Goal: Task Accomplishment & Management: Manage account settings

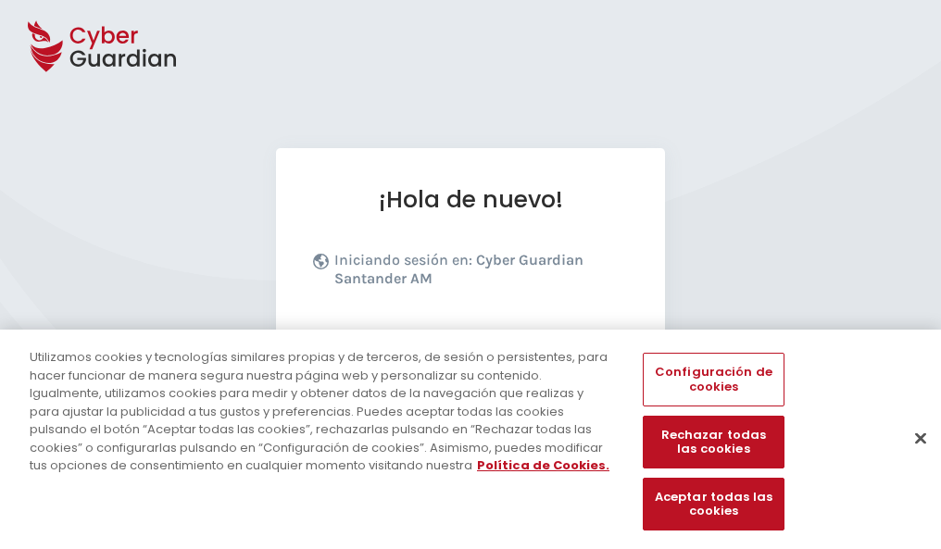
scroll to position [227, 0]
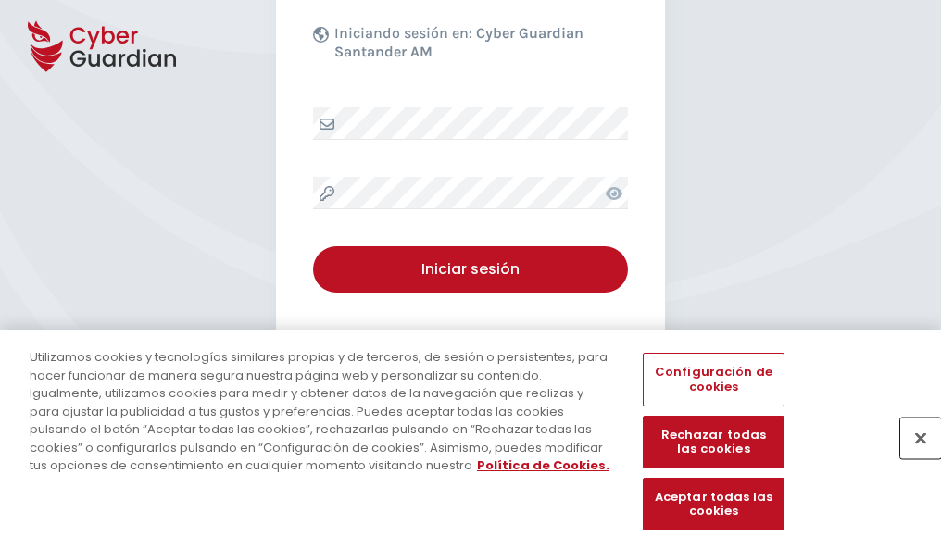
click at [911, 457] on button "Cerrar" at bounding box center [920, 438] width 41 height 41
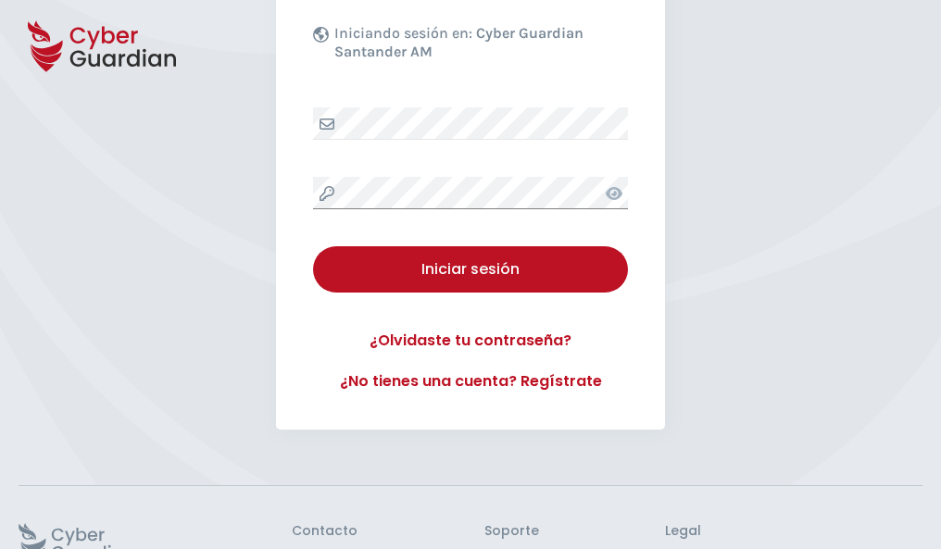
scroll to position [360, 0]
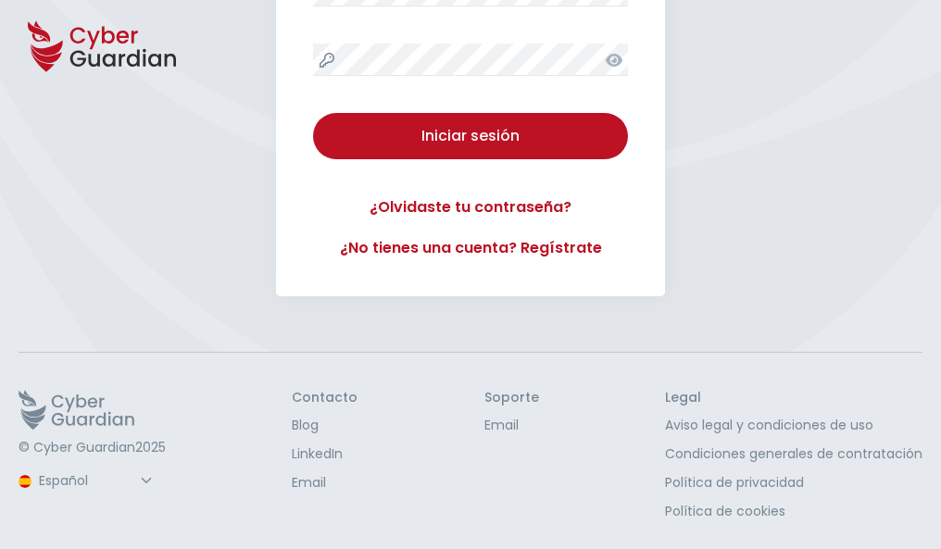
click at [313, 113] on button "Iniciar sesión" at bounding box center [470, 136] width 315 height 46
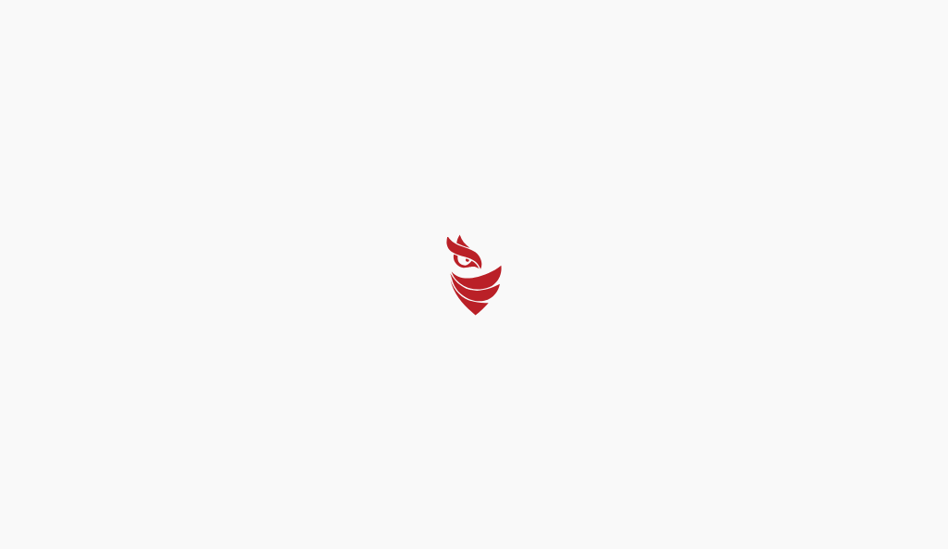
select select "Português (BR)"
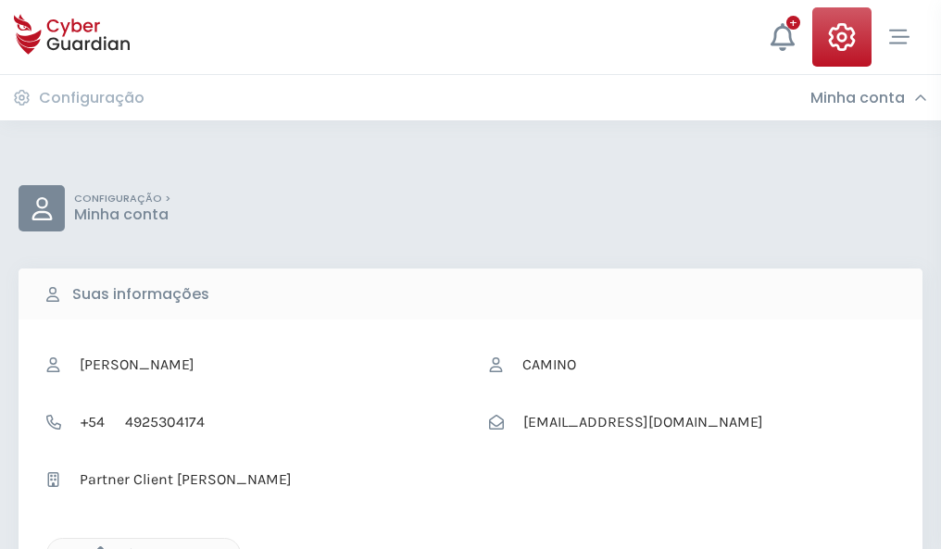
click at [95, 547] on icon "button" at bounding box center [96, 554] width 16 height 16
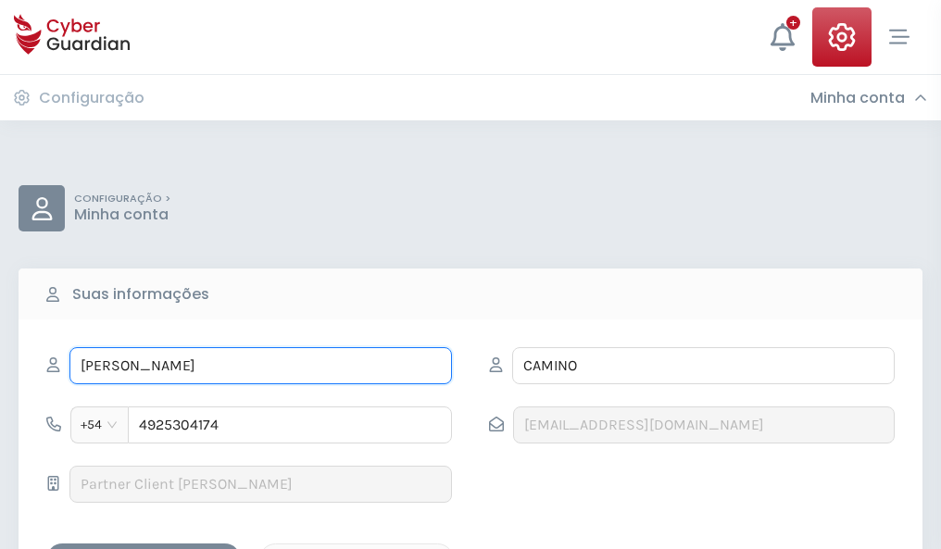
click at [260, 366] on input "NATIVIDAD" at bounding box center [260, 365] width 382 height 37
type input "N"
type input "Gustavo"
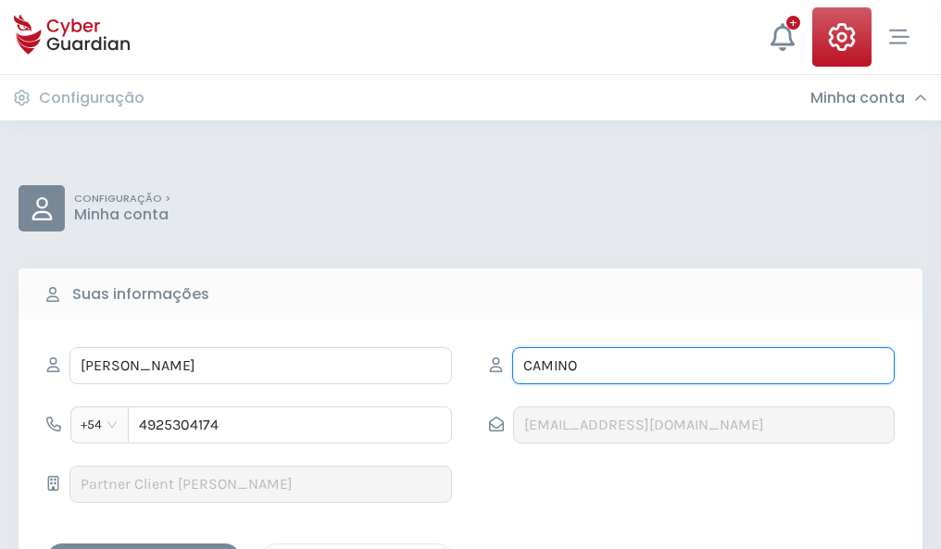
click at [703, 366] on input "CAMINO" at bounding box center [703, 365] width 382 height 37
type input "C"
type input "Redondo"
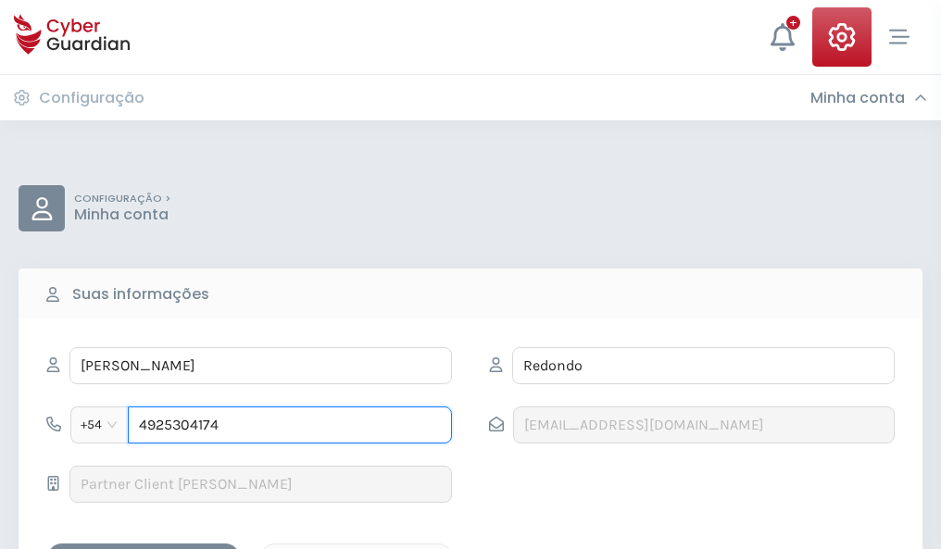
click at [290, 425] on input "4925304174" at bounding box center [290, 424] width 324 height 37
type input "4"
type input "4951207113"
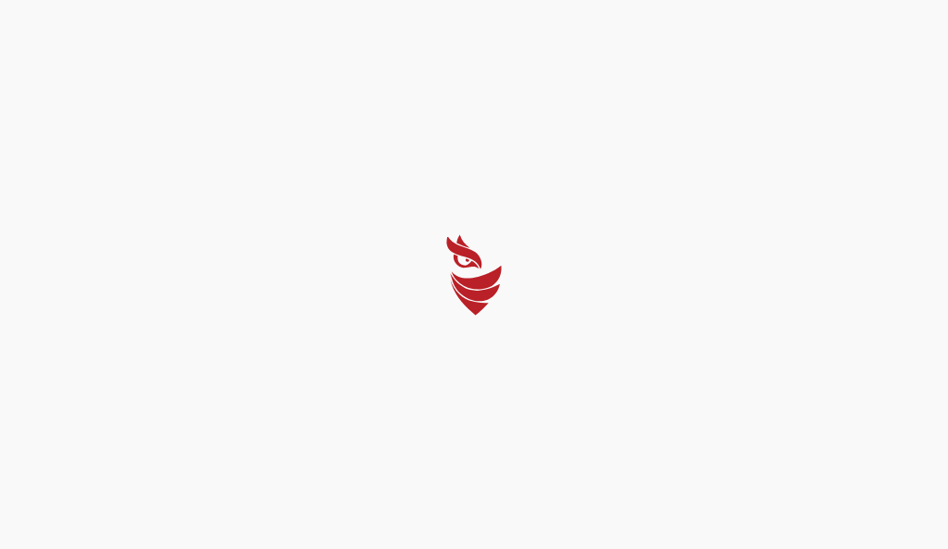
select select "Português (BR)"
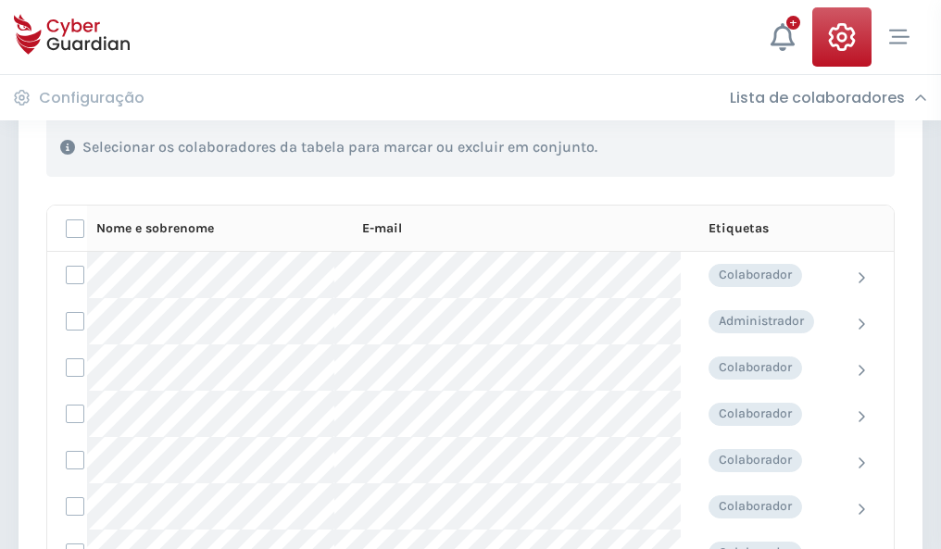
scroll to position [792, 0]
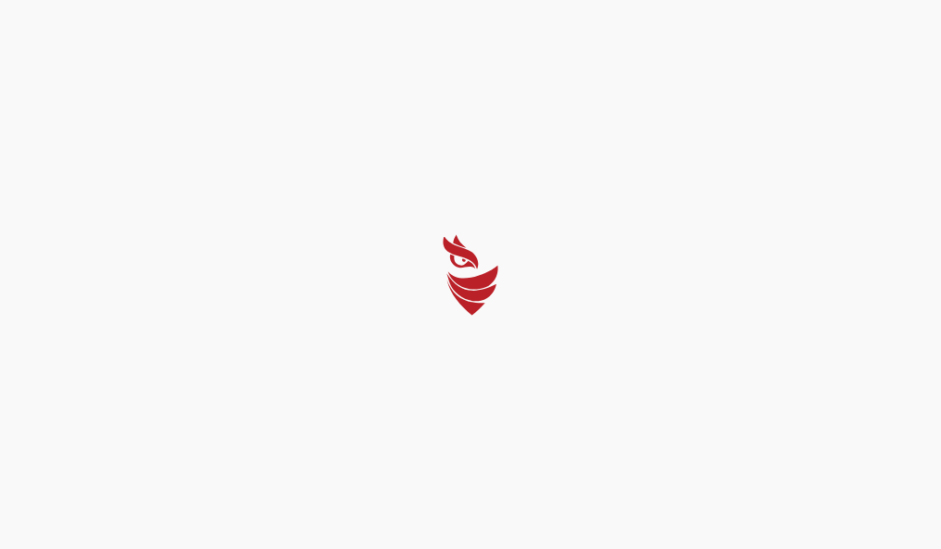
select select "Português (BR)"
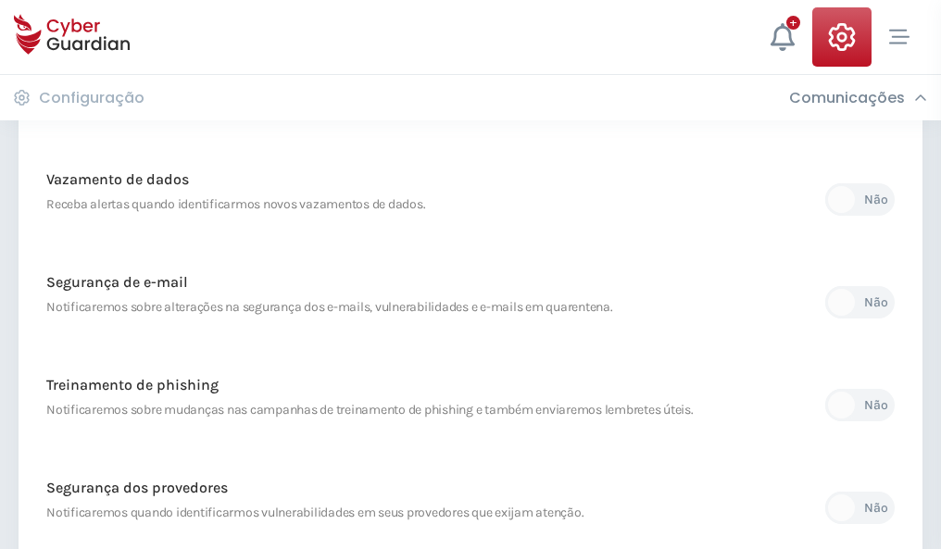
scroll to position [975, 0]
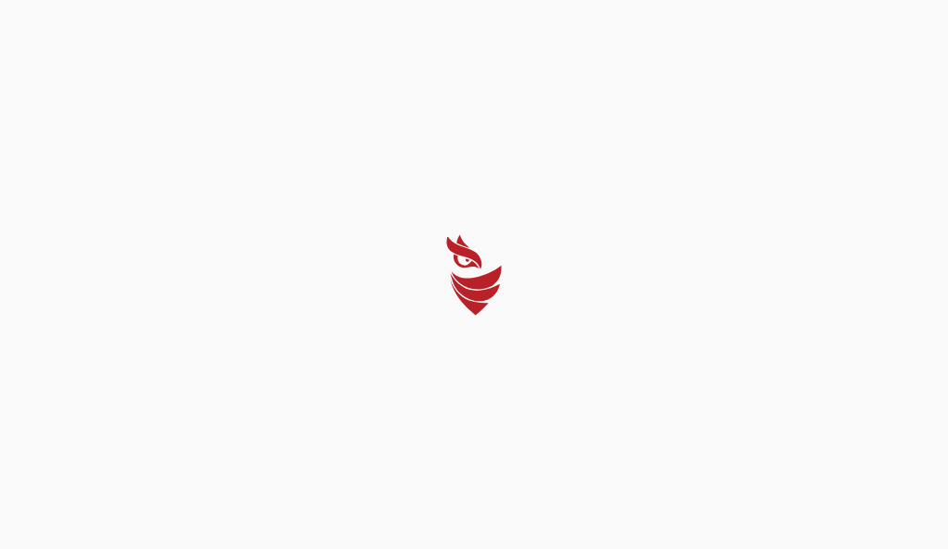
select select "Português (BR)"
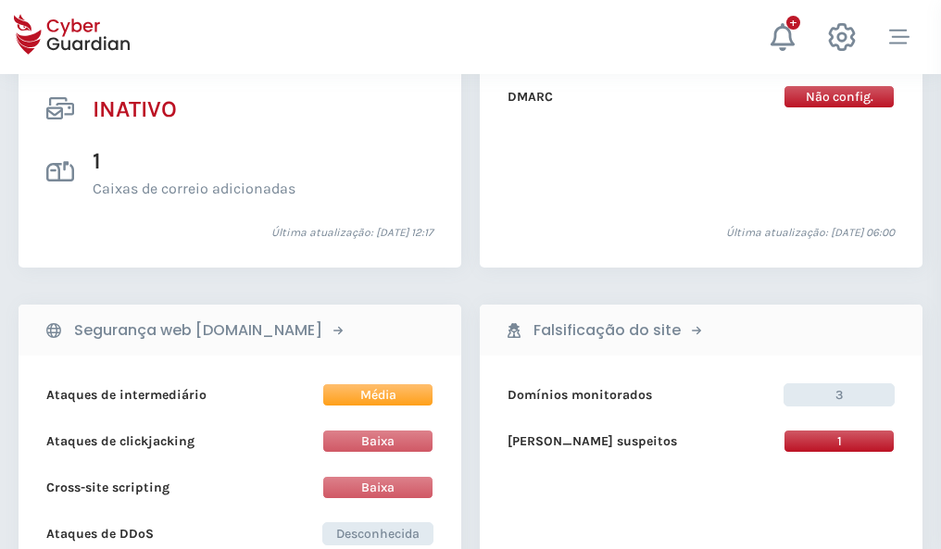
scroll to position [1835, 0]
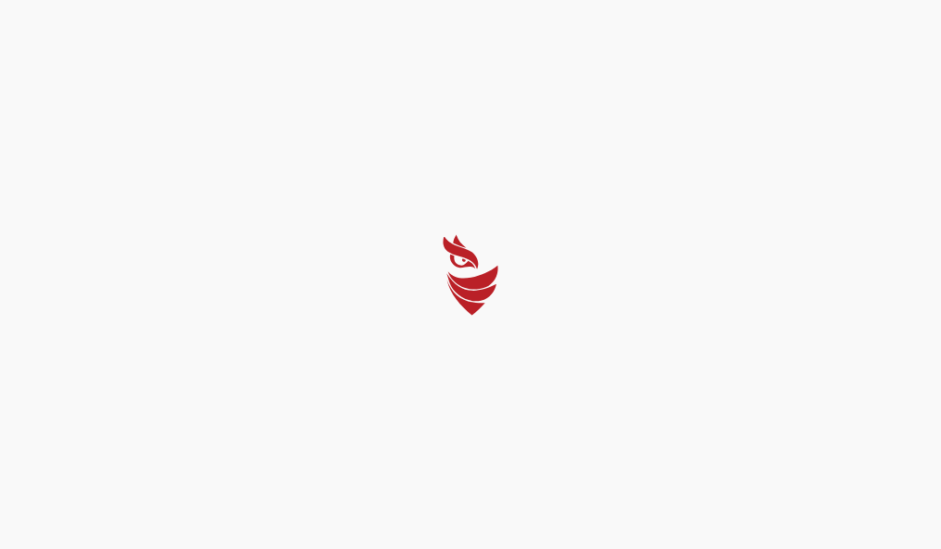
select select "Português (BR)"
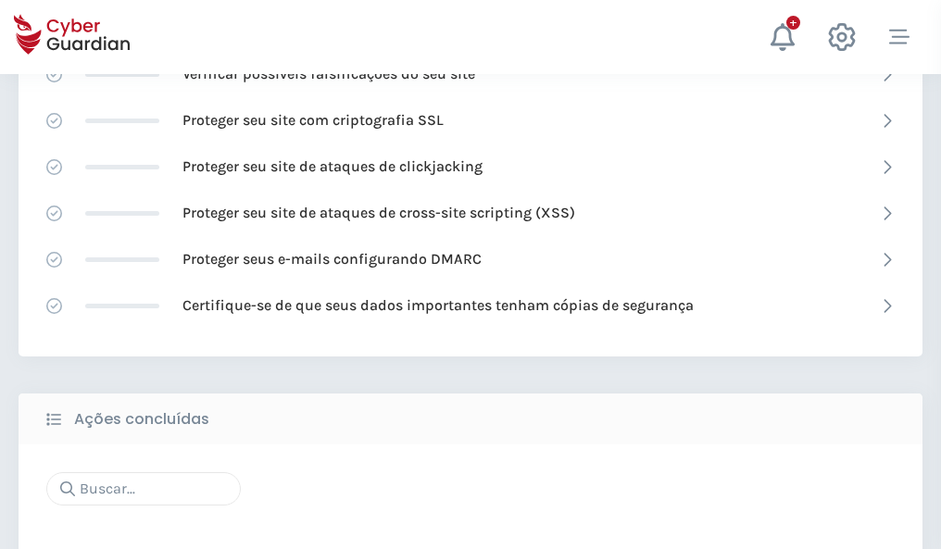
scroll to position [1233, 0]
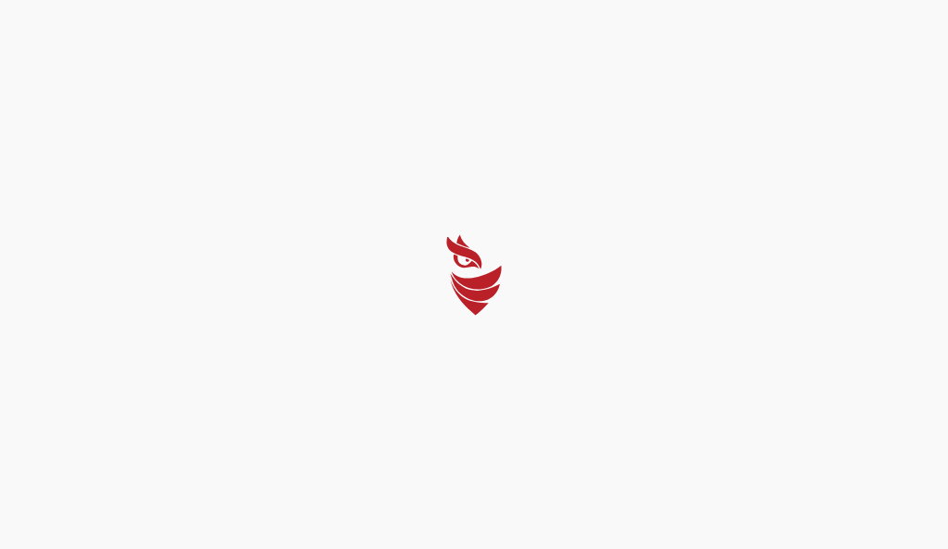
select select "Português (BR)"
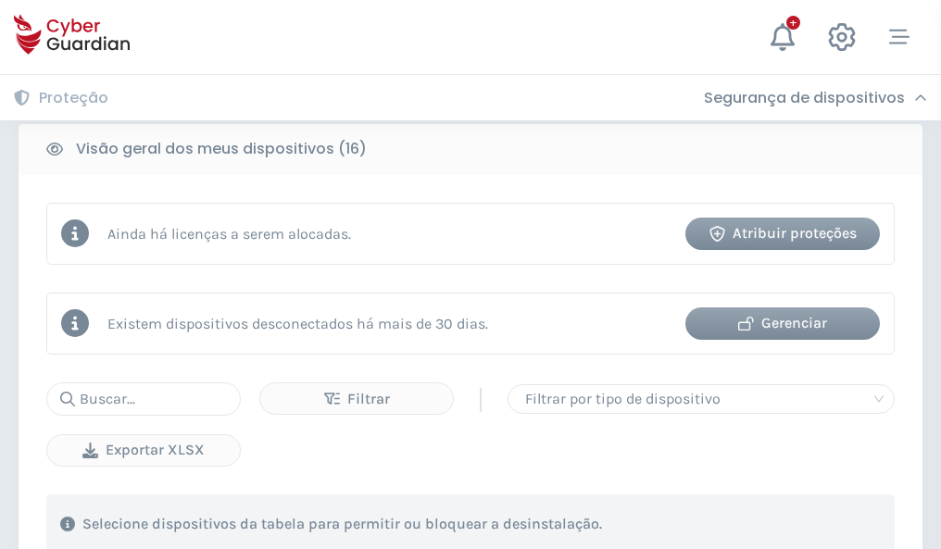
scroll to position [1726, 0]
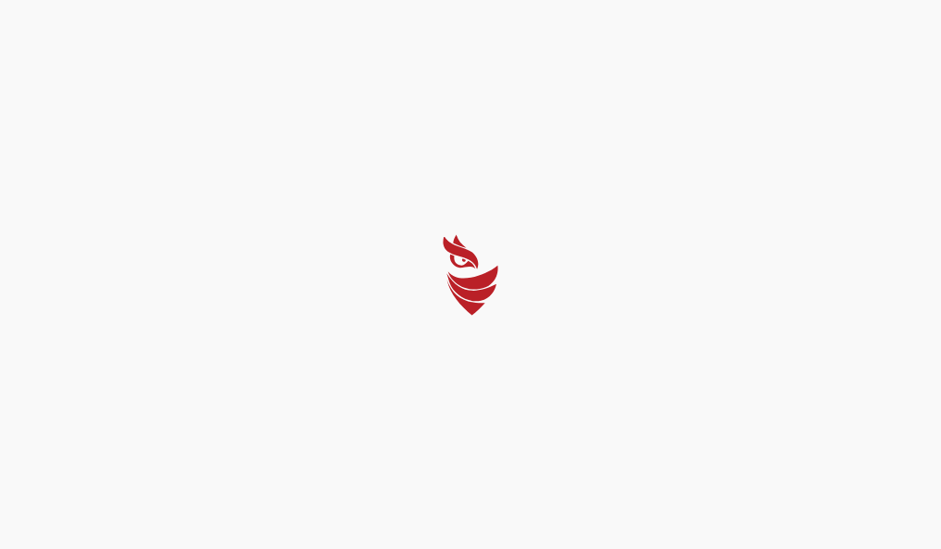
select select "Português (BR)"
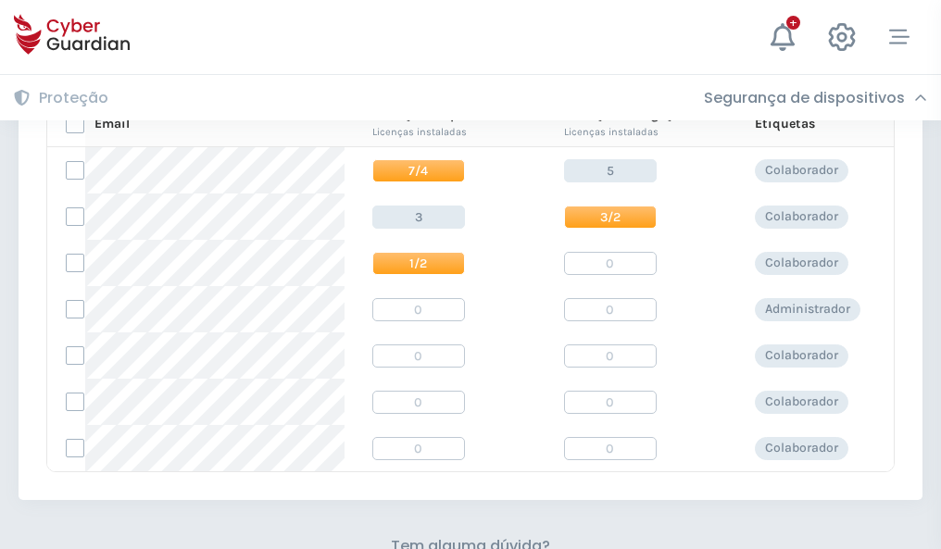
scroll to position [794, 0]
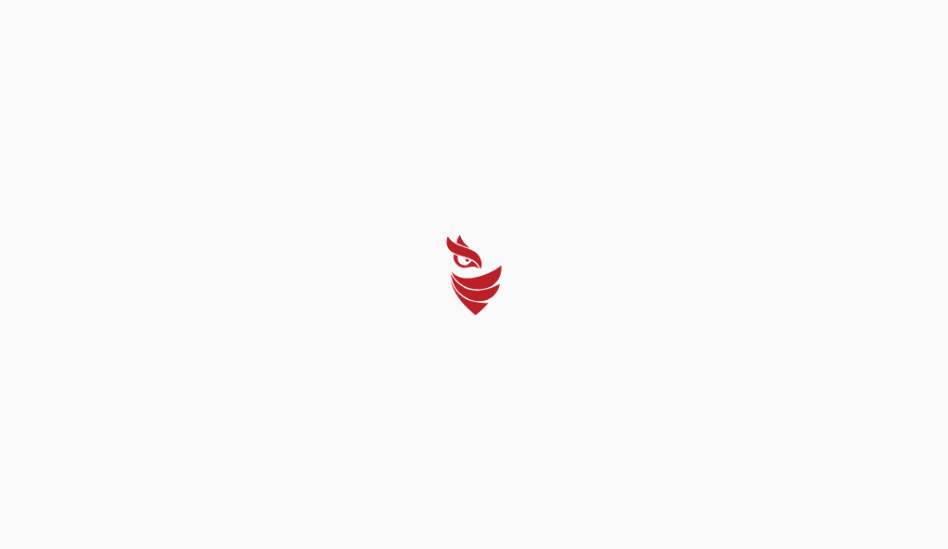
select select "Português (BR)"
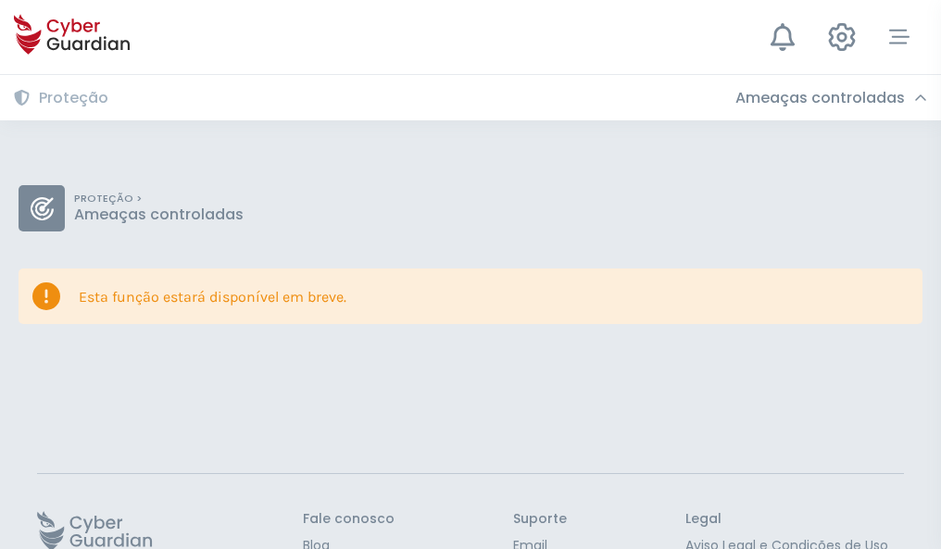
scroll to position [120, 0]
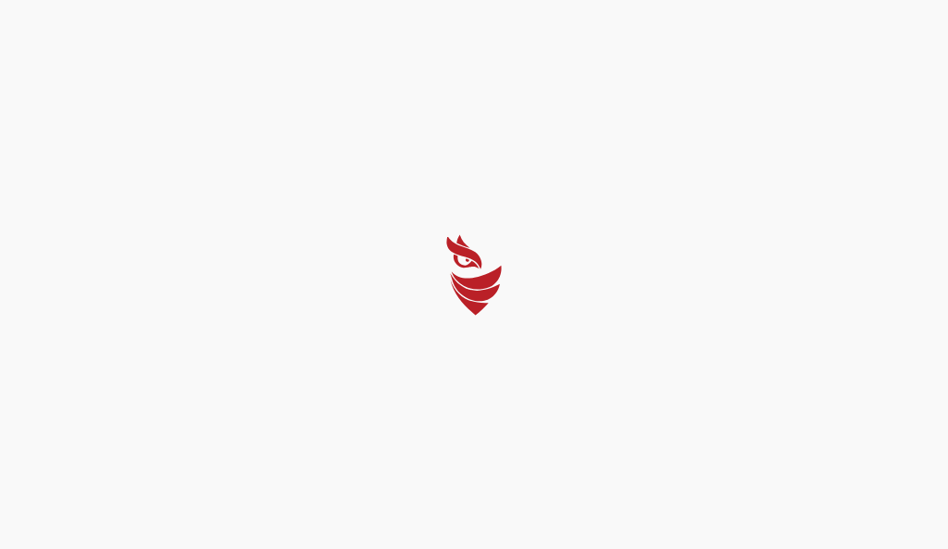
select select "Português (BR)"
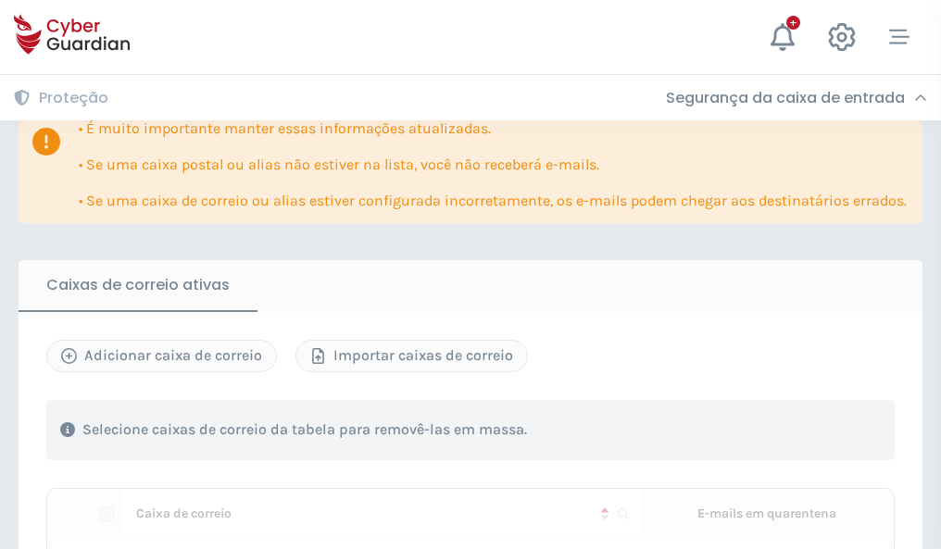
scroll to position [1129, 0]
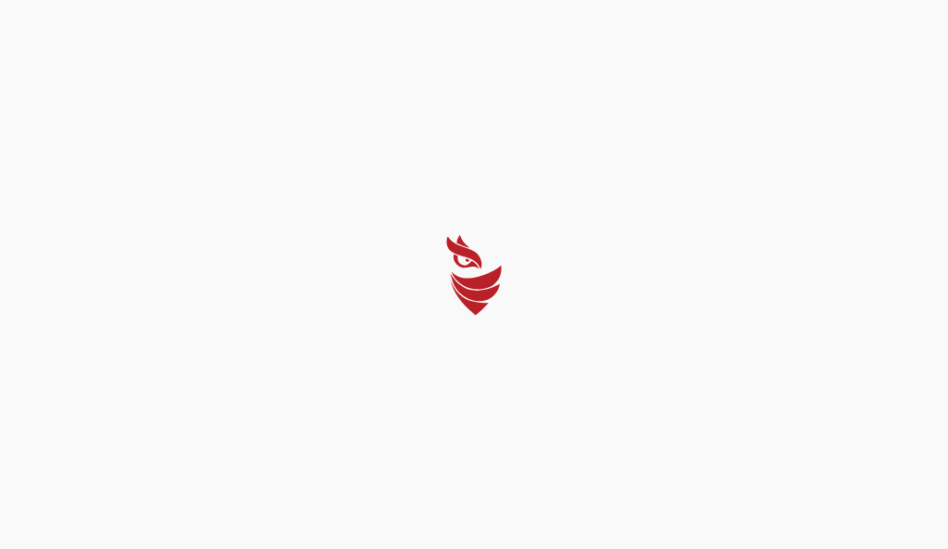
select select "Português (BR)"
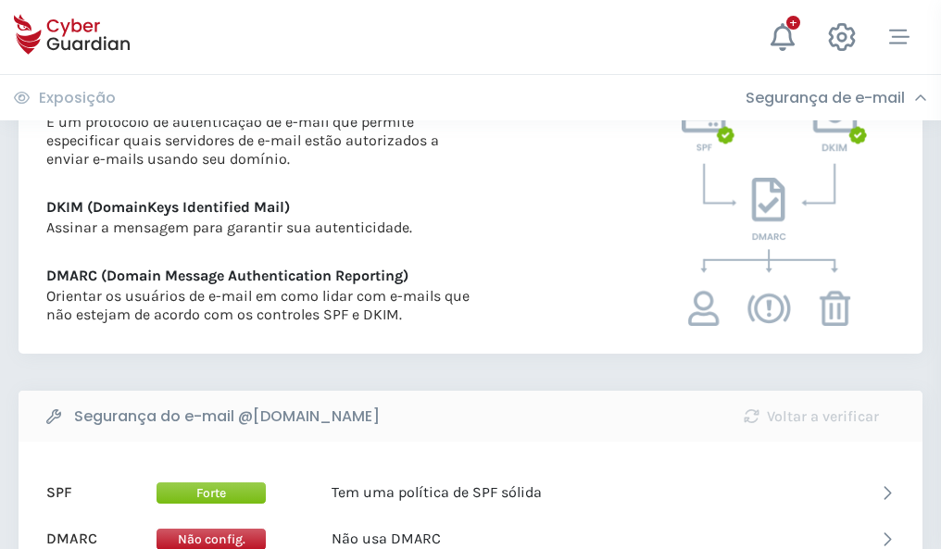
scroll to position [999, 0]
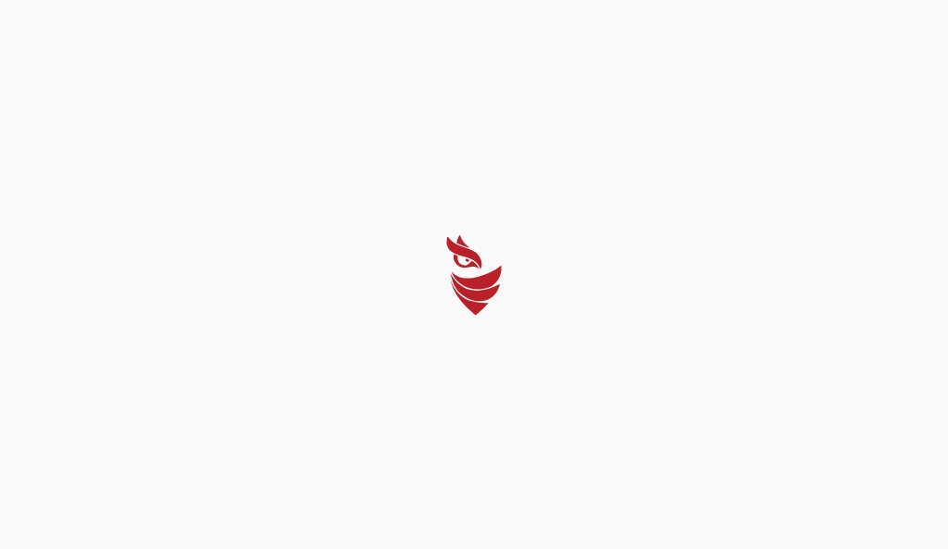
select select "Português (BR)"
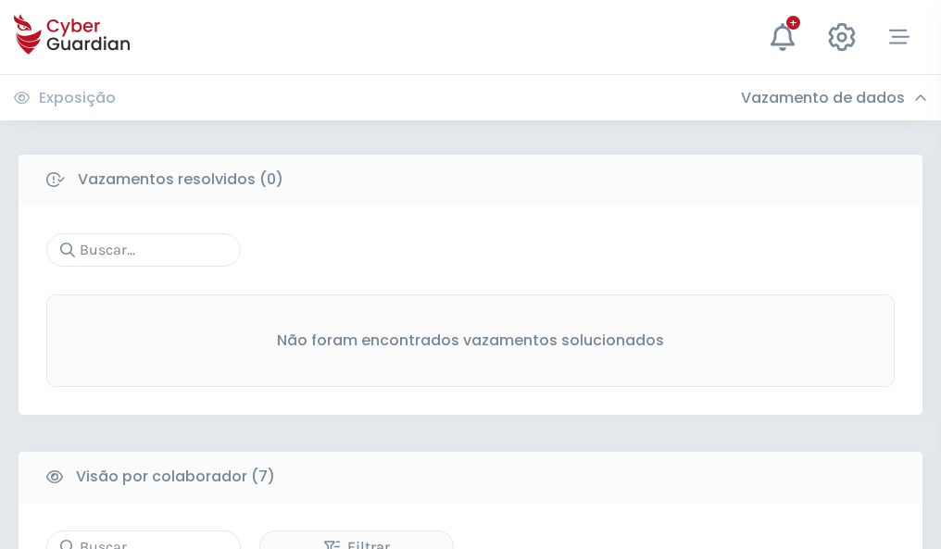
scroll to position [1531, 0]
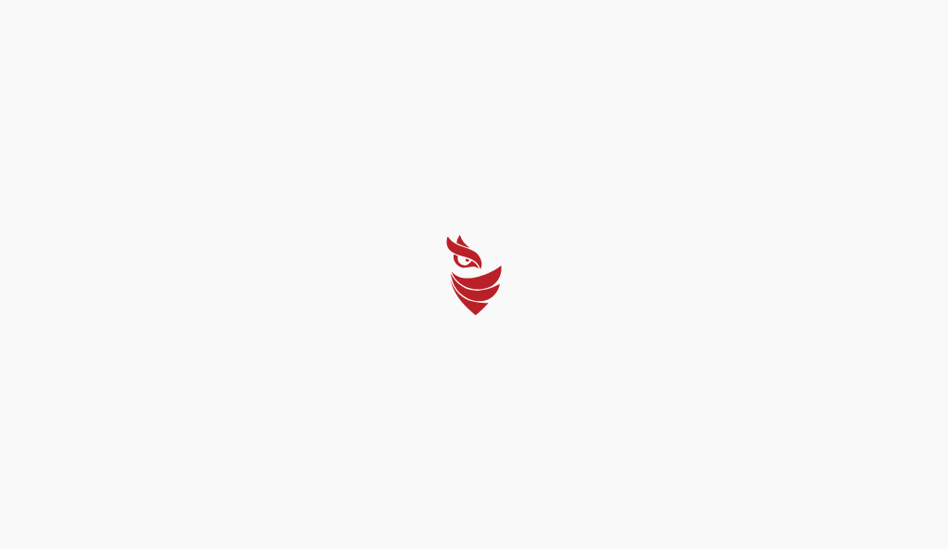
select select "Português (BR)"
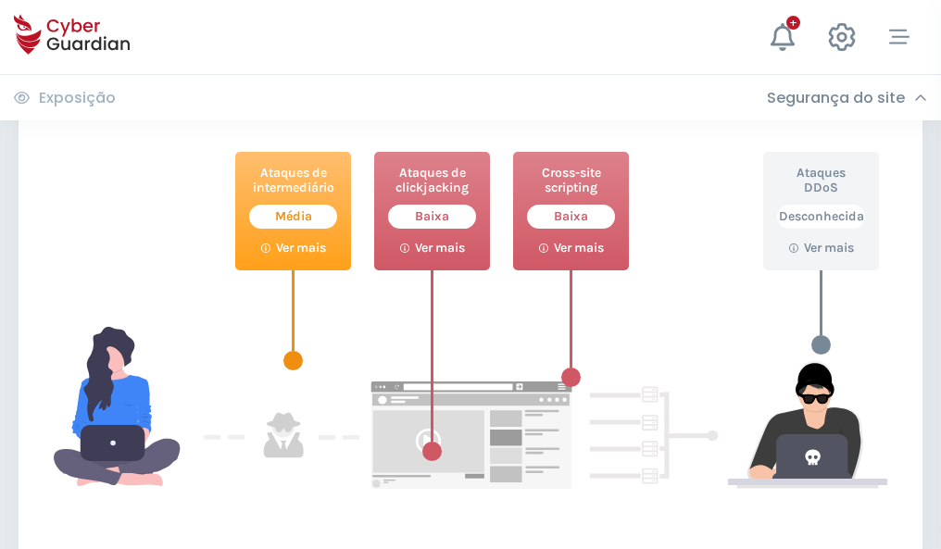
scroll to position [1008, 0]
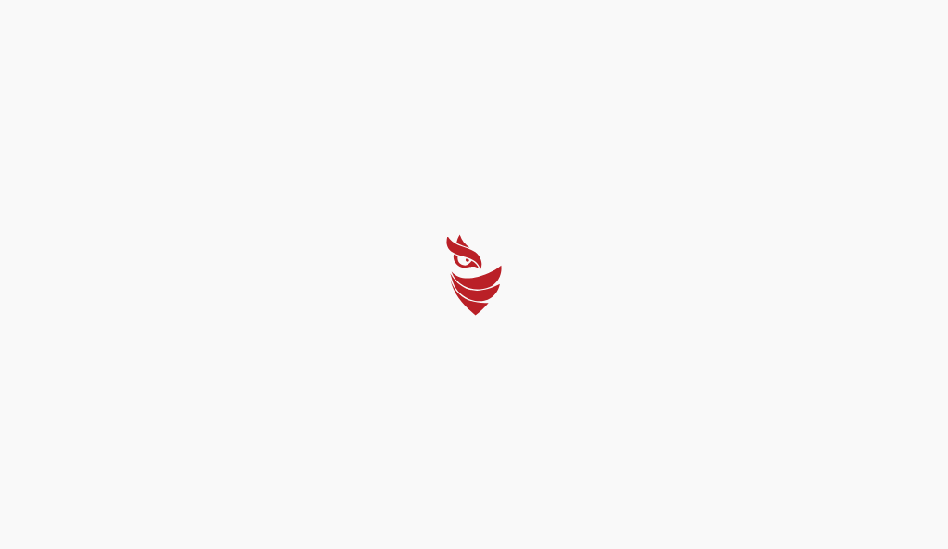
select select "Português (BR)"
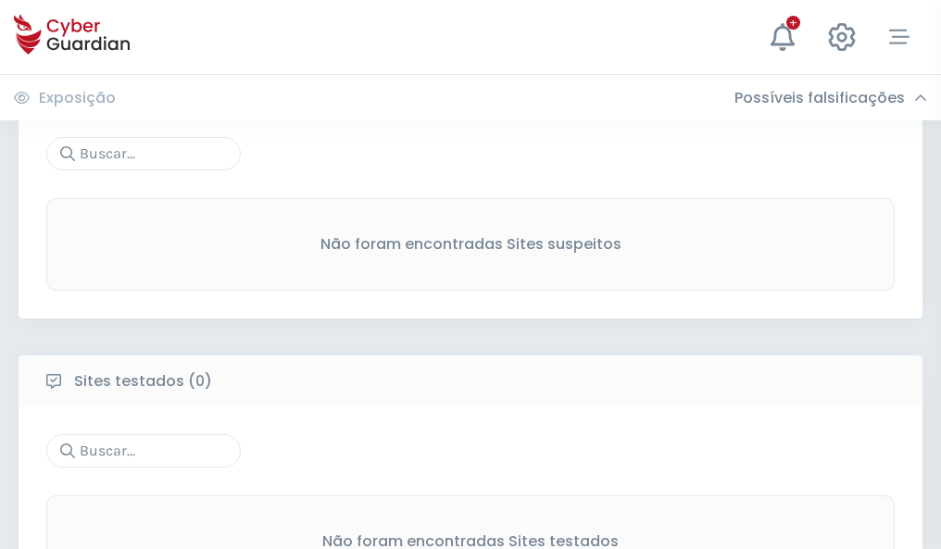
scroll to position [968, 0]
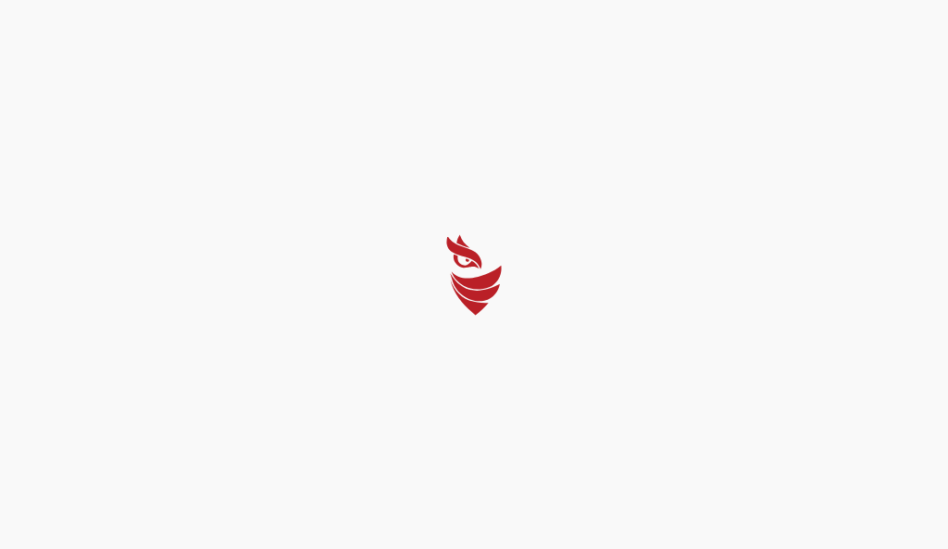
select select "Português (BR)"
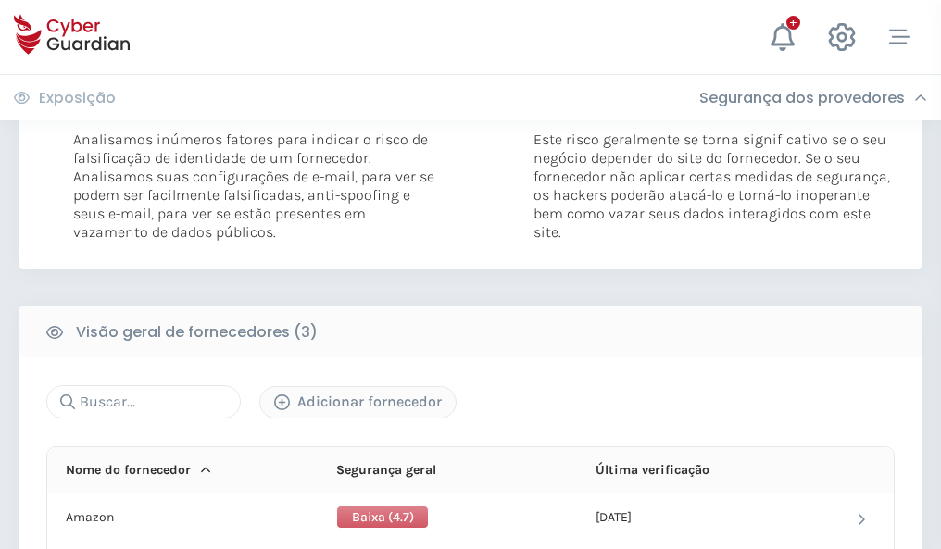
scroll to position [1036, 0]
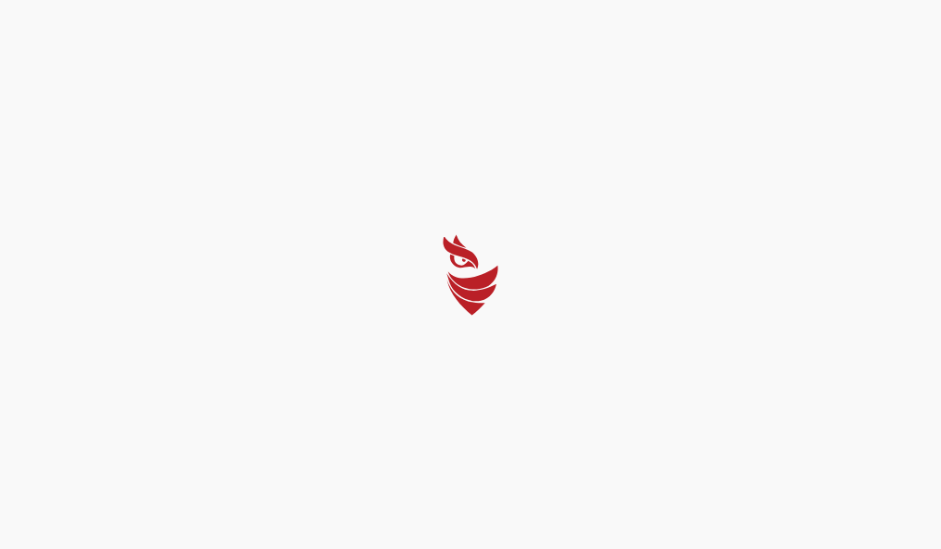
select select "Português (BR)"
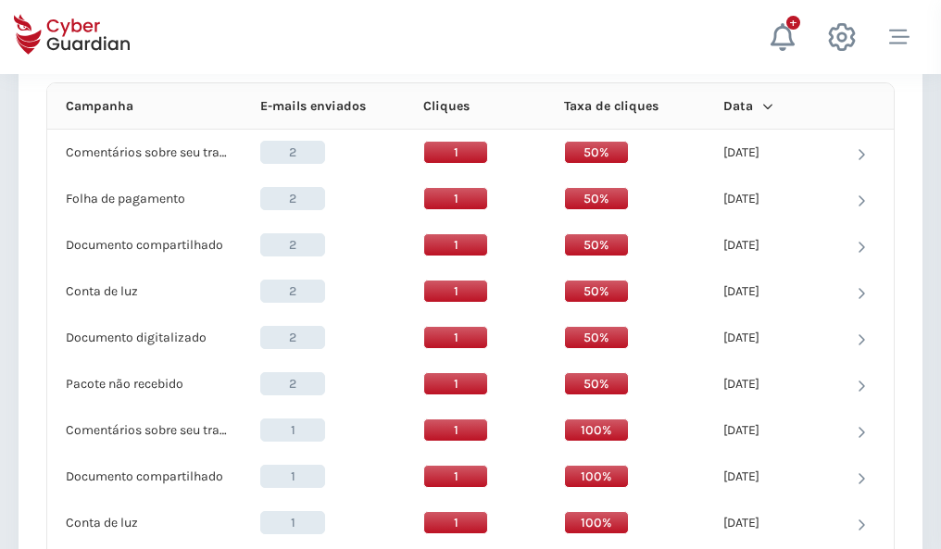
scroll to position [1660, 0]
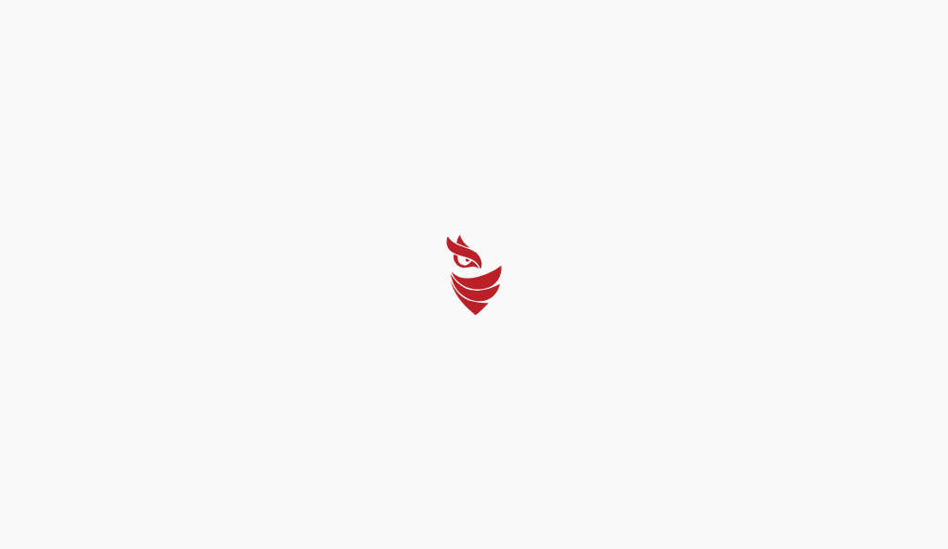
select select "Português (BR)"
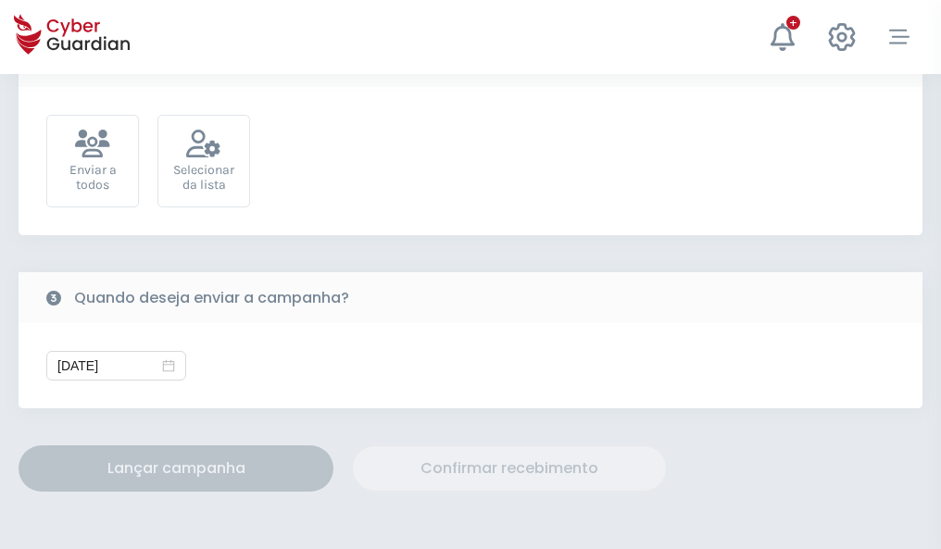
scroll to position [678, 0]
